Goal: Task Accomplishment & Management: Manage account settings

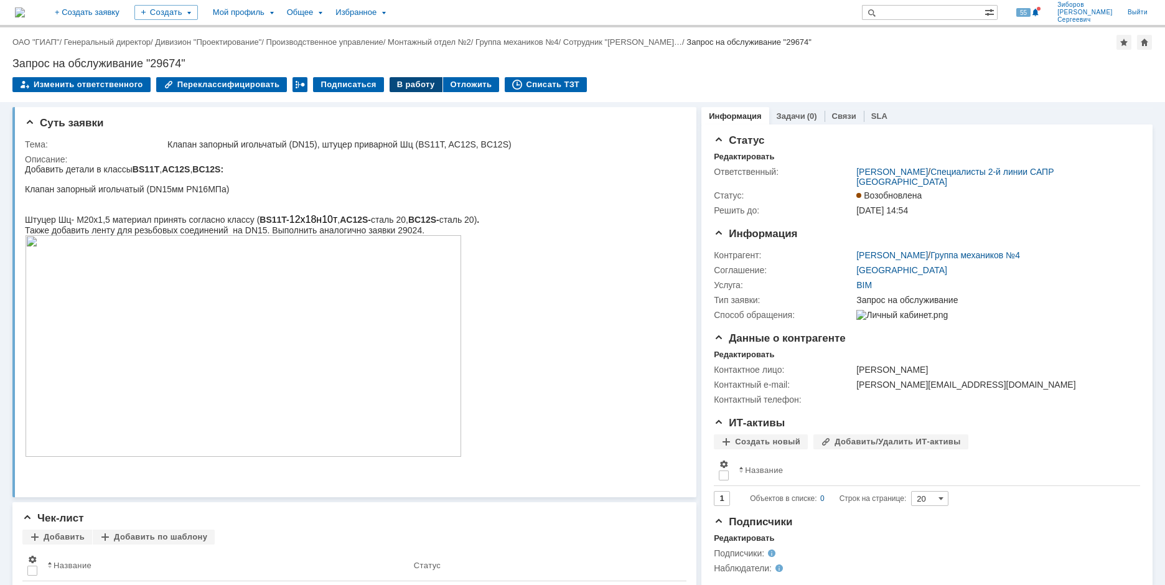
click at [401, 86] on div "В работу" at bounding box center [415, 84] width 53 height 15
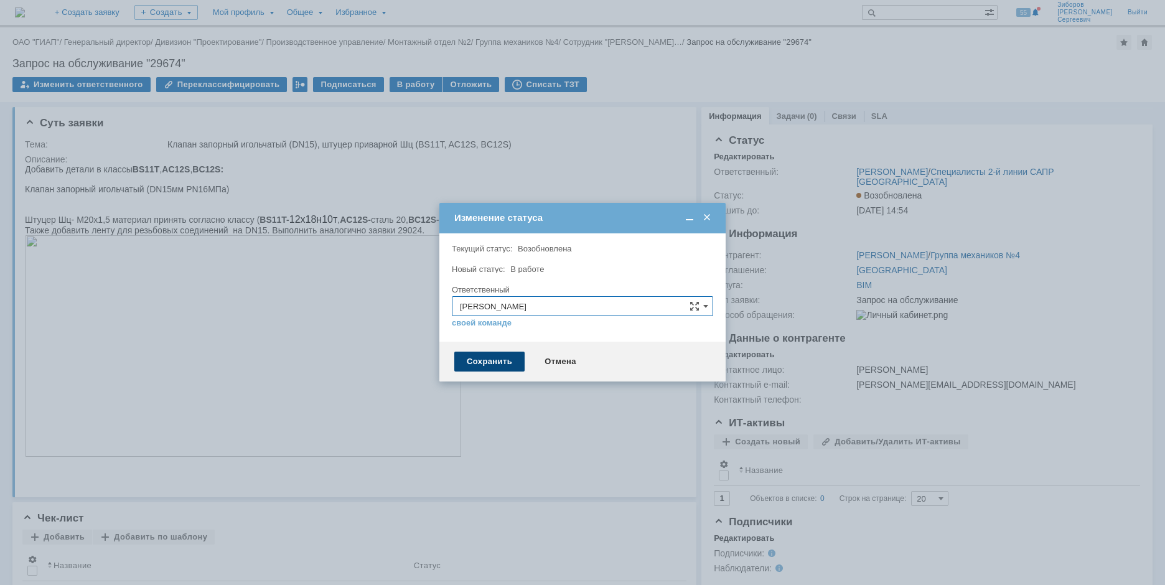
click at [502, 363] on div "Сохранить" at bounding box center [489, 362] width 70 height 20
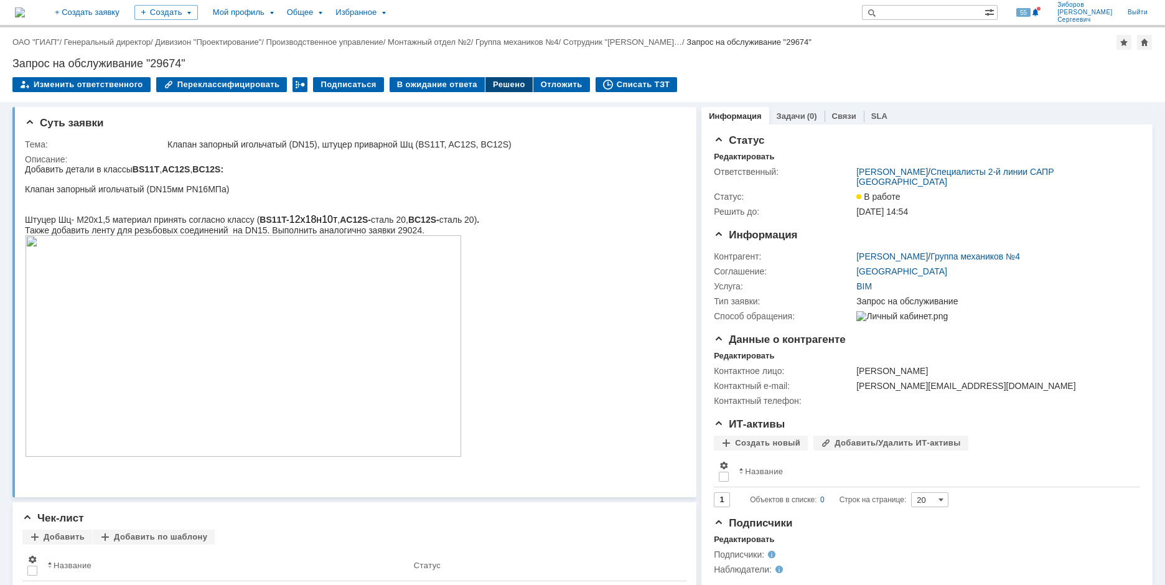
click at [500, 88] on div "Решено" at bounding box center [508, 84] width 47 height 15
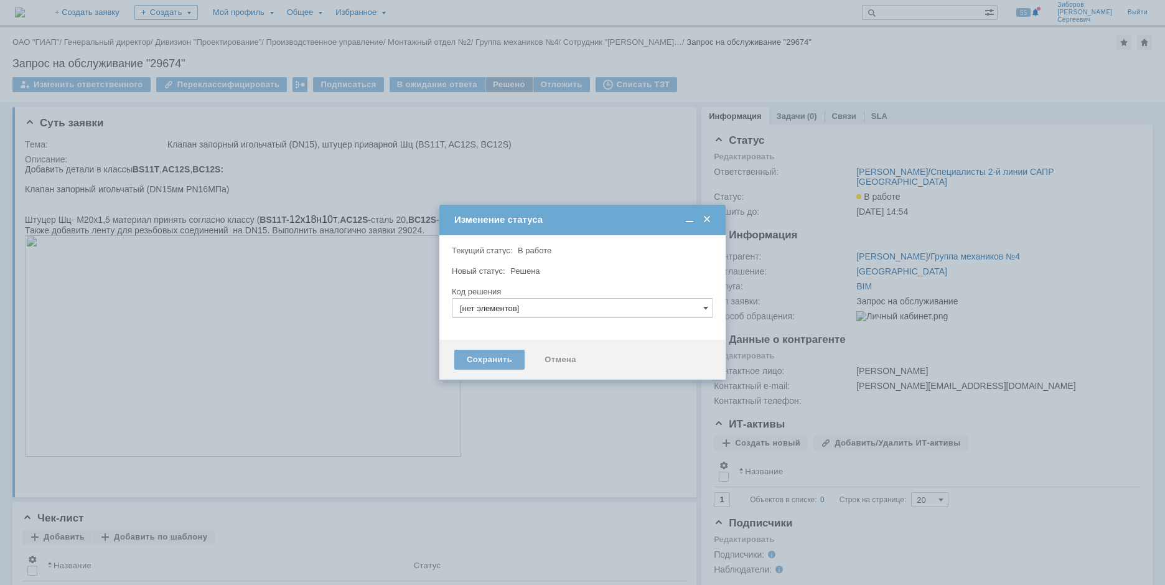
type input "Решено"
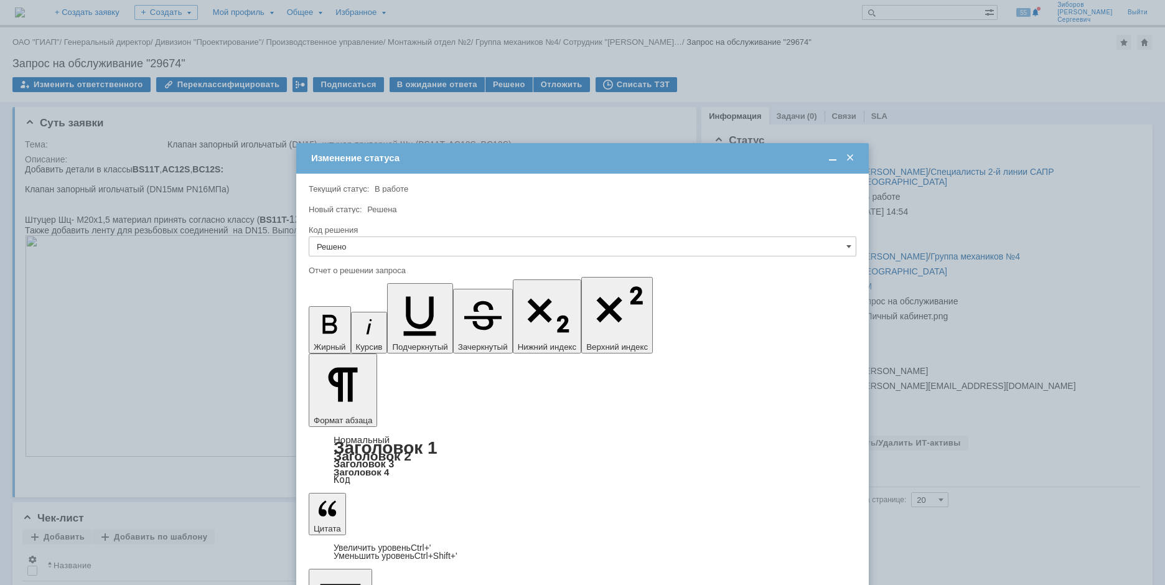
drag, startPoint x: 626, startPoint y: 3610, endPoint x: 612, endPoint y: 3611, distance: 14.9
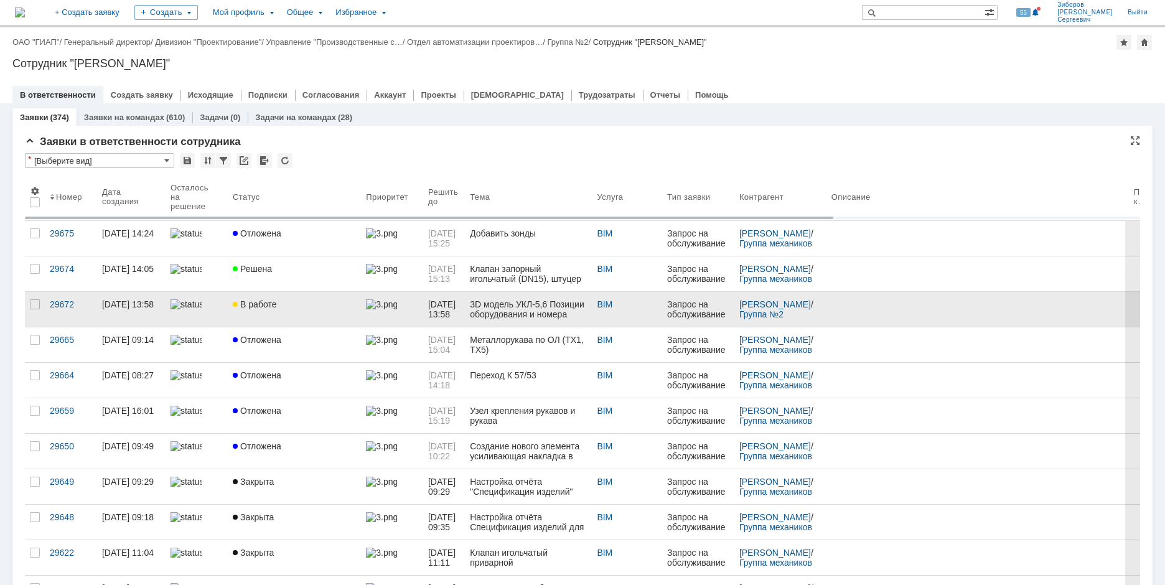
click at [277, 303] on div "В работе" at bounding box center [294, 304] width 123 height 10
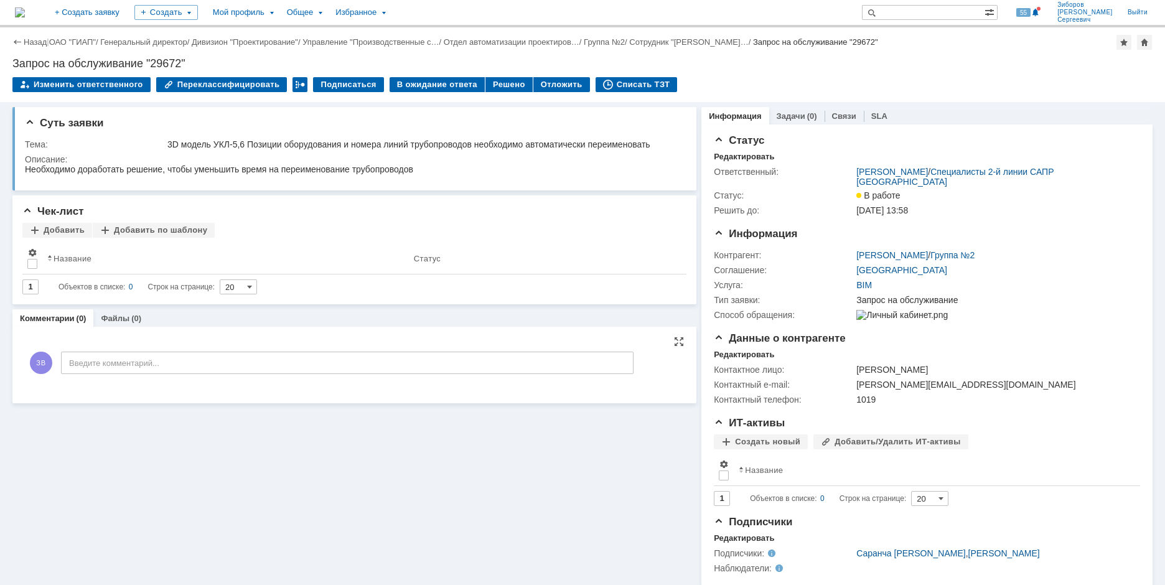
scroll to position [16, 0]
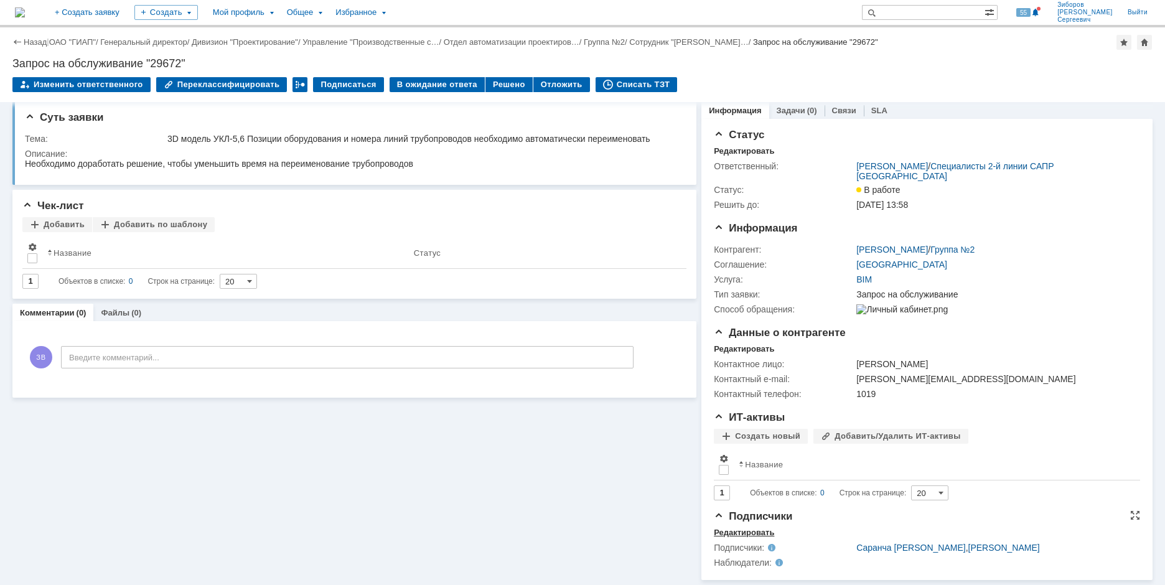
click at [733, 531] on div "Редактировать" at bounding box center [744, 533] width 60 height 10
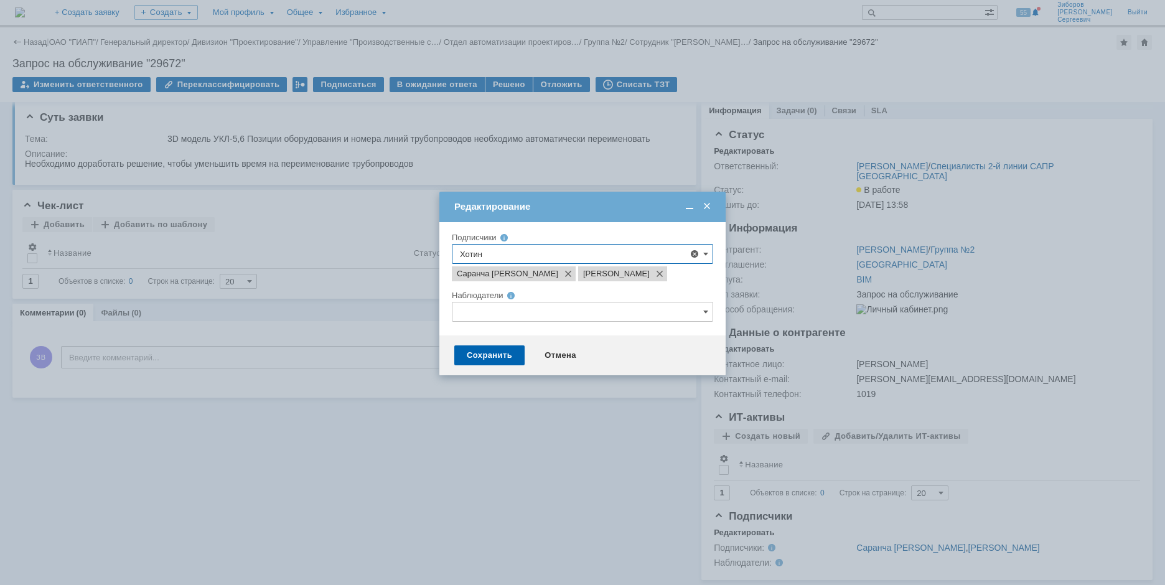
click at [614, 204] on div "Редактирование" at bounding box center [583, 206] width 259 height 11
click at [518, 322] on input "text" at bounding box center [582, 312] width 261 height 20
type input "Саранча Вячеслав Витальевич, Седов Алексей Геннадьевич"
click at [549, 462] on span at bounding box center [549, 461] width 0 height 6
click at [540, 462] on input "Хотин Юрий Сергеевич" at bounding box center [540, 463] width 8 height 8
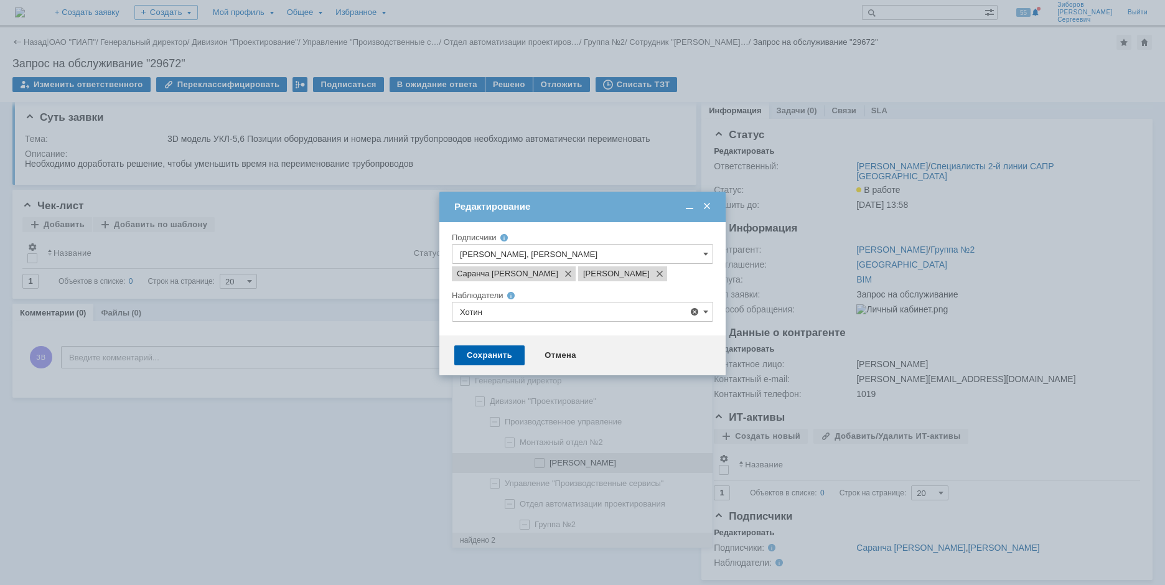
type input "Хотин Юрий Сергеевич"
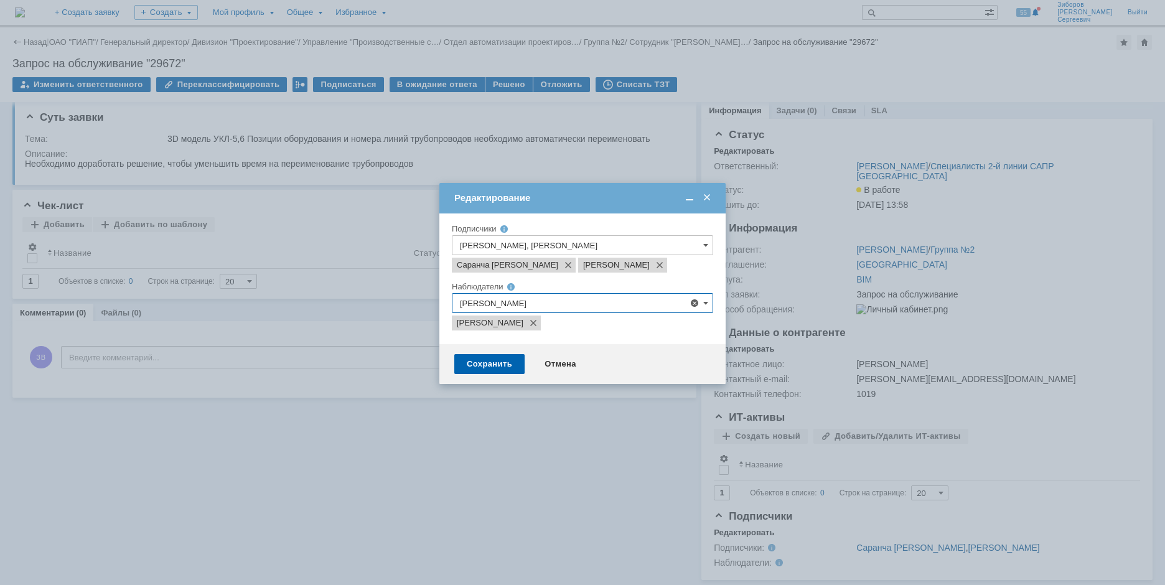
click at [505, 536] on div at bounding box center [582, 292] width 1165 height 585
click at [491, 374] on div "Сохранить" at bounding box center [489, 364] width 70 height 20
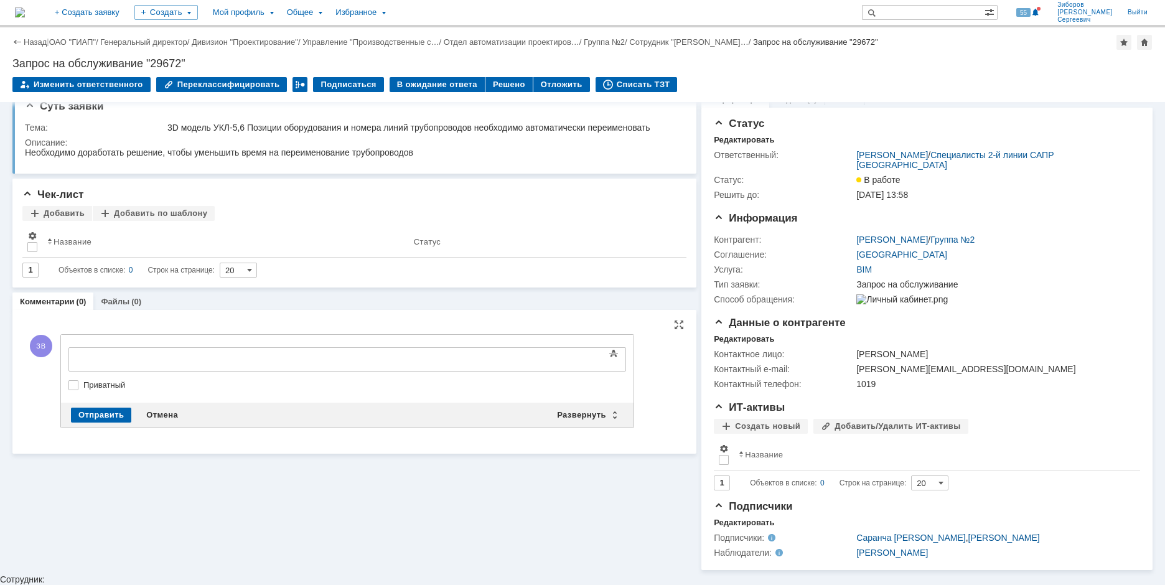
scroll to position [0, 0]
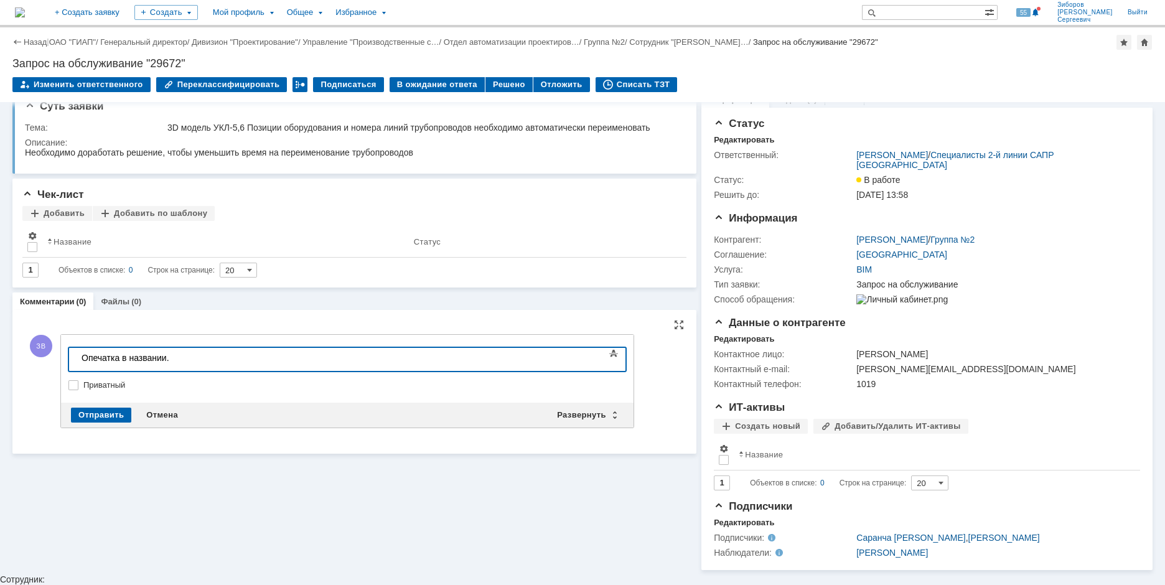
drag, startPoint x: 186, startPoint y: 357, endPoint x: 131, endPoint y: 358, distance: 55.4
click at [131, 358] on div "Опечатка в названии." at bounding box center [170, 358] width 177 height 10
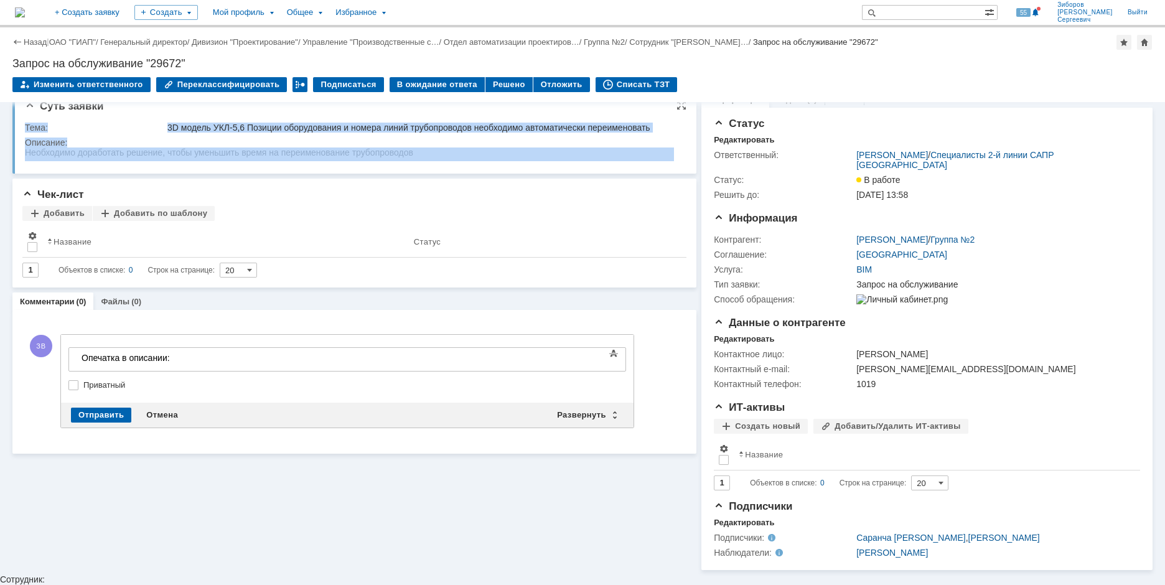
drag, startPoint x: 25, startPoint y: 156, endPoint x: 284, endPoint y: 156, distance: 258.8
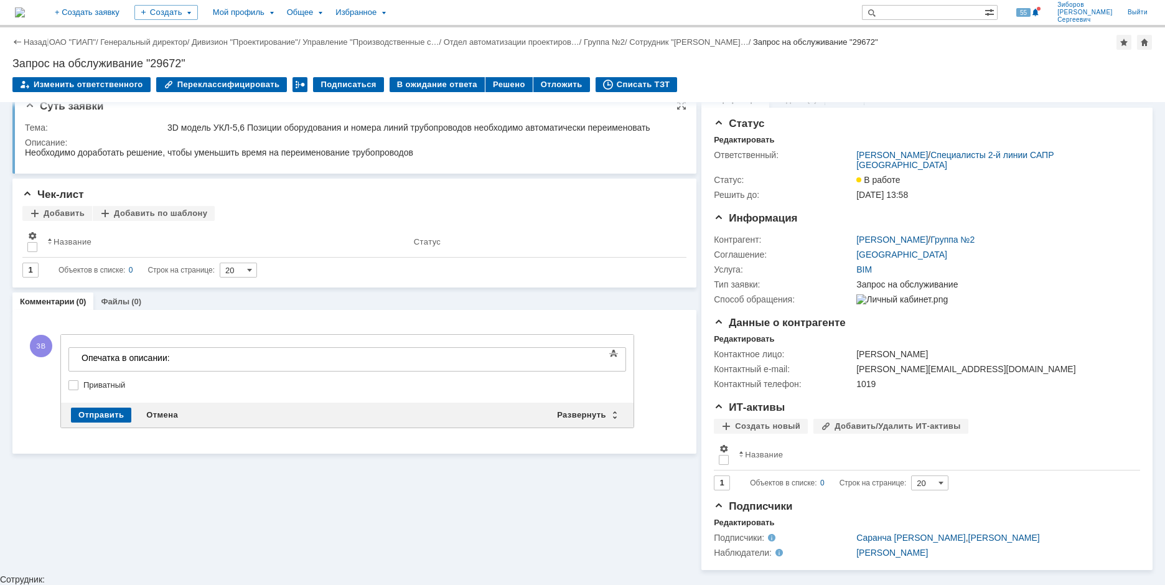
click at [286, 156] on div "Необходимо доработать решение, чтобы уменьшить время на переименование трубопро…" at bounding box center [219, 152] width 388 height 10
drag, startPoint x: 26, startPoint y: 154, endPoint x: 434, endPoint y: 151, distance: 408.8
click at [434, 151] on html "Необходимо доработать решение, чтобы уменьшить время на переименование трубопро…" at bounding box center [349, 152] width 649 height 11
copy div "Необходимо доработать решение, чтобы уменьшить время на переименование трубопро…"
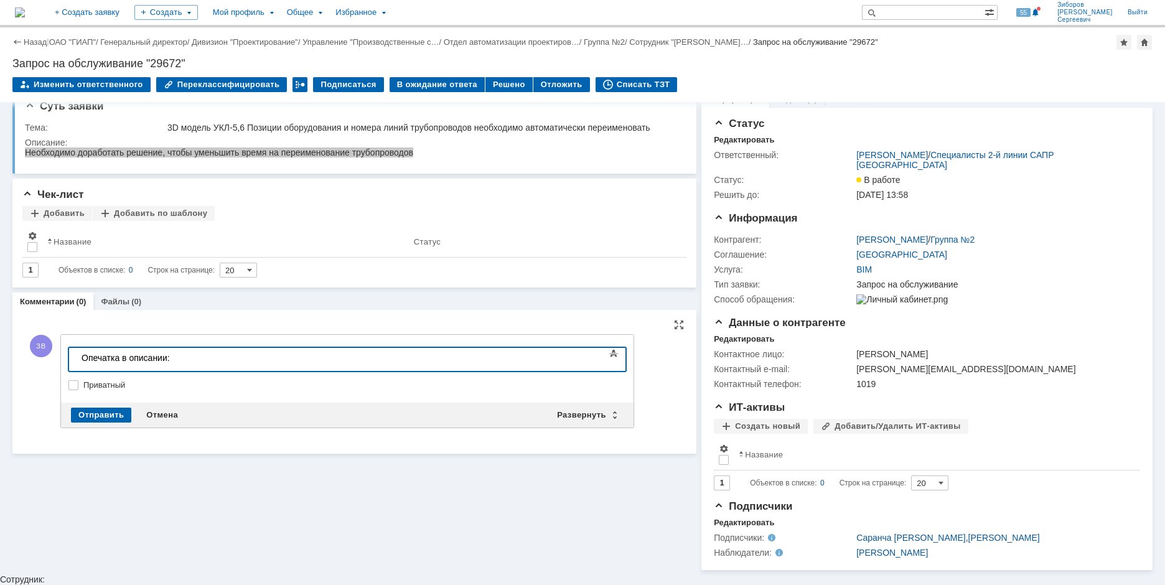
click at [207, 358] on div "Опечатка в описании:" at bounding box center [170, 358] width 177 height 10
drag, startPoint x: 433, startPoint y: 358, endPoint x: 495, endPoint y: 357, distance: 61.6
click at [253, 357] on span "Необходимо доработать решение, чтобы уменьшить время на переименование трубопро…" at bounding box center [168, 368] width 172 height 30
click at [258, 357] on div "Опечатка в описании: Необходимо доработать решение, чтобы уменьшить время на пе…" at bounding box center [170, 368] width 177 height 30
click at [113, 412] on div "Отправить" at bounding box center [101, 415] width 60 height 15
